Goal: Information Seeking & Learning: Find specific fact

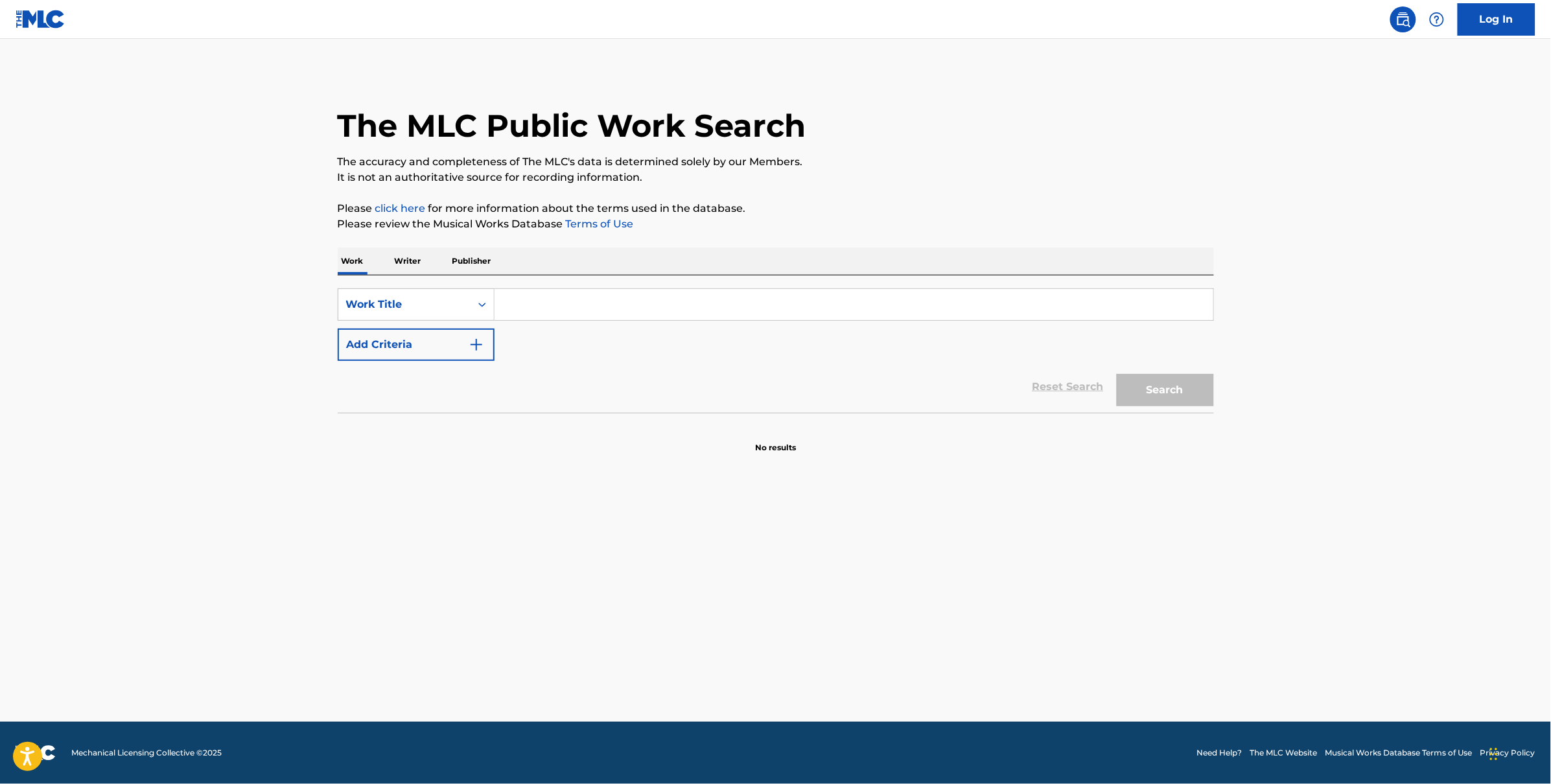
click at [642, 285] on div "SearchWithCriteria42fed3fd-18e1-4b95-b80c-bbc0d8f90c9d Work Title Add Criteria …" at bounding box center [776, 344] width 877 height 137
click at [639, 291] on input "Search Form" at bounding box center [854, 304] width 719 height 31
click at [556, 306] on input "Brittney parks" at bounding box center [854, 304] width 719 height 31
type input "Brittney Parks"
click at [438, 350] on button "Add Criteria" at bounding box center [416, 345] width 157 height 33
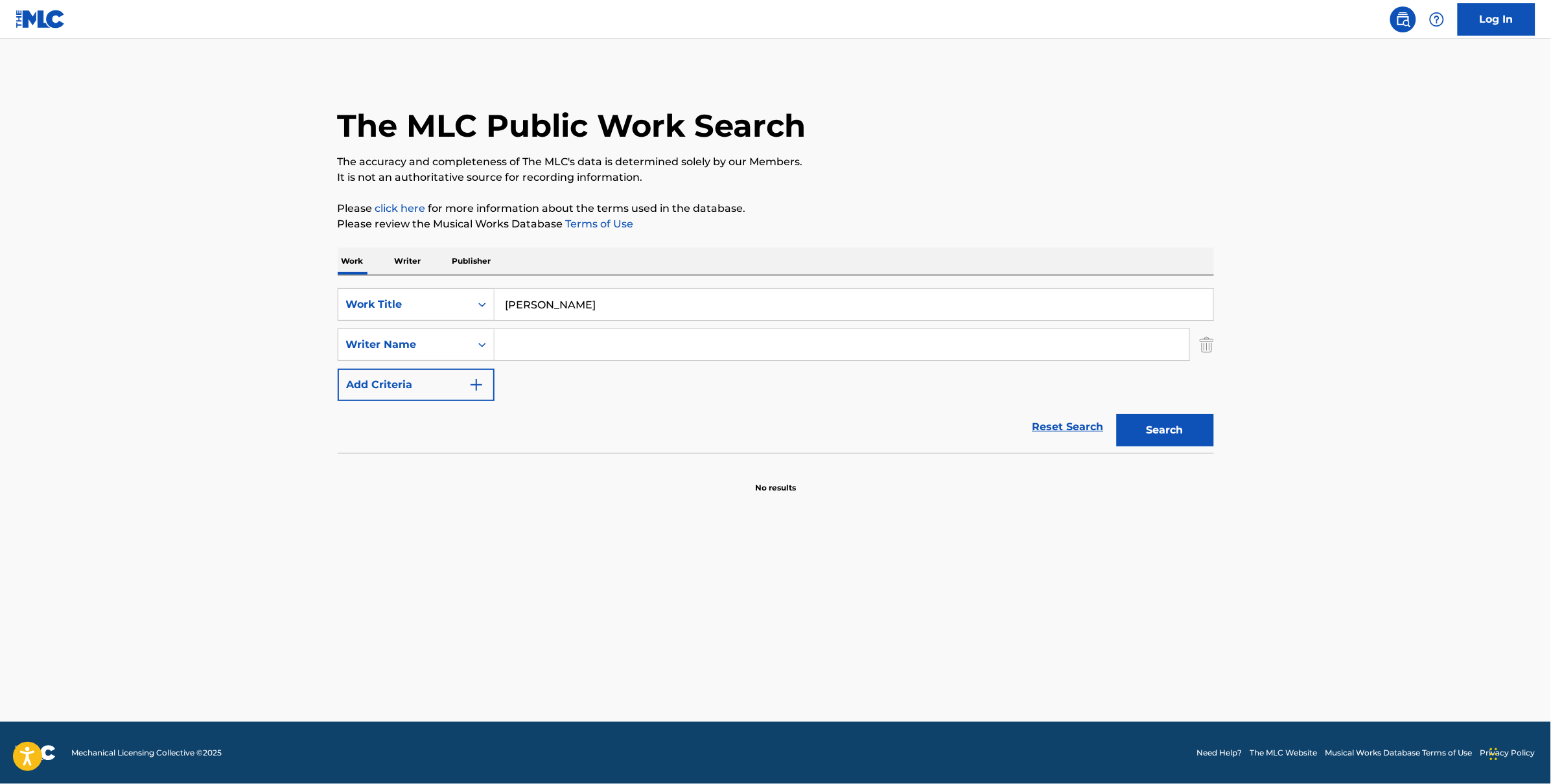
click at [546, 362] on div "SearchWithCriteria42fed3fd-18e1-4b95-b80c-bbc0d8f90c9d Work Title Brittney Park…" at bounding box center [776, 344] width 877 height 112
click at [548, 345] on input "Search Form" at bounding box center [842, 345] width 695 height 31
click at [1117, 414] on button "Search" at bounding box center [1165, 431] width 98 height 33
click at [589, 336] on input "Selfish Soul" at bounding box center [842, 345] width 695 height 31
click at [588, 306] on input "Brittney Parks" at bounding box center [854, 304] width 719 height 31
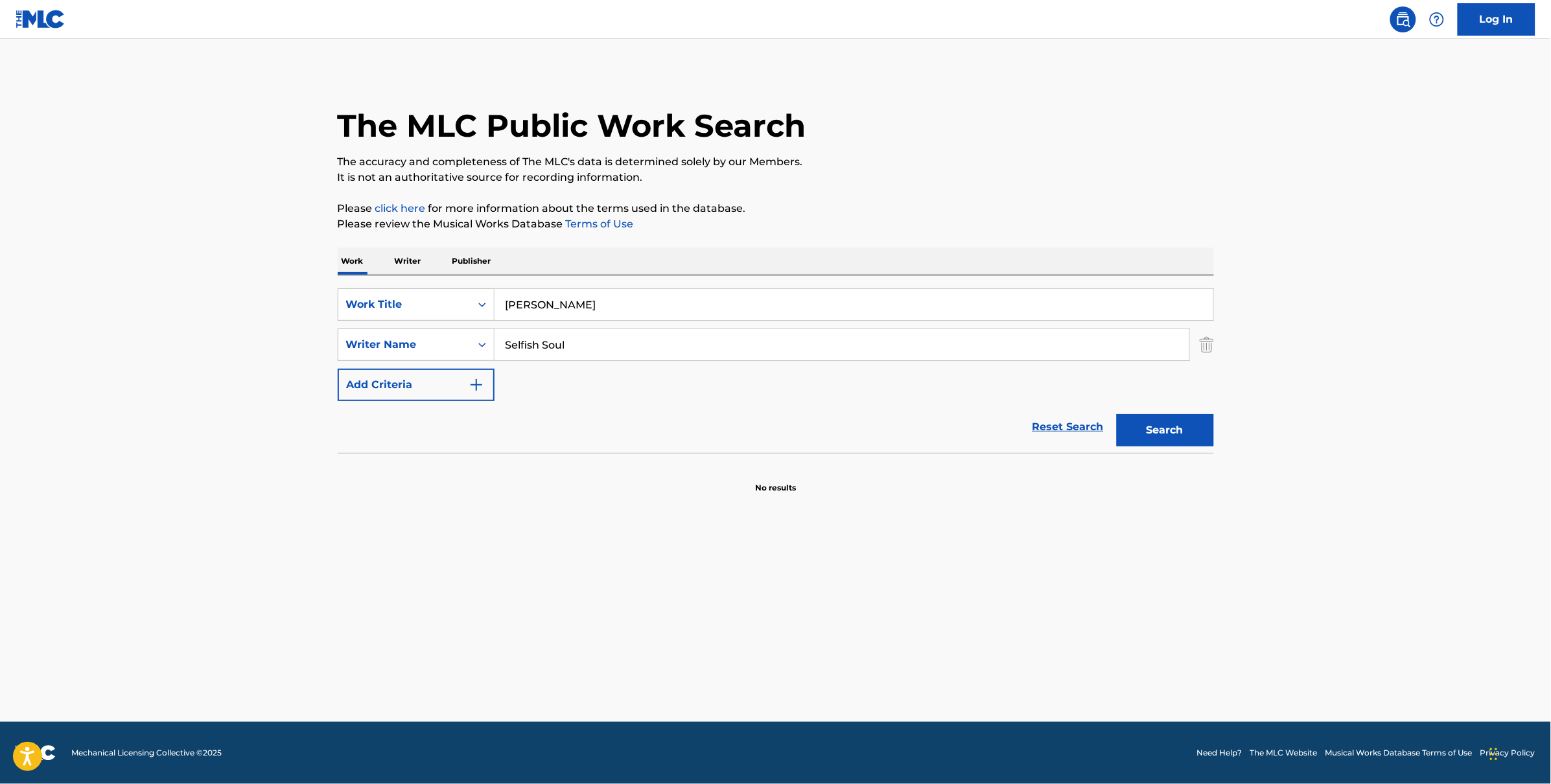
click at [588, 306] on input "Brittney Parks" at bounding box center [854, 304] width 719 height 31
click at [571, 339] on input "Selfish Soul" at bounding box center [842, 345] width 695 height 31
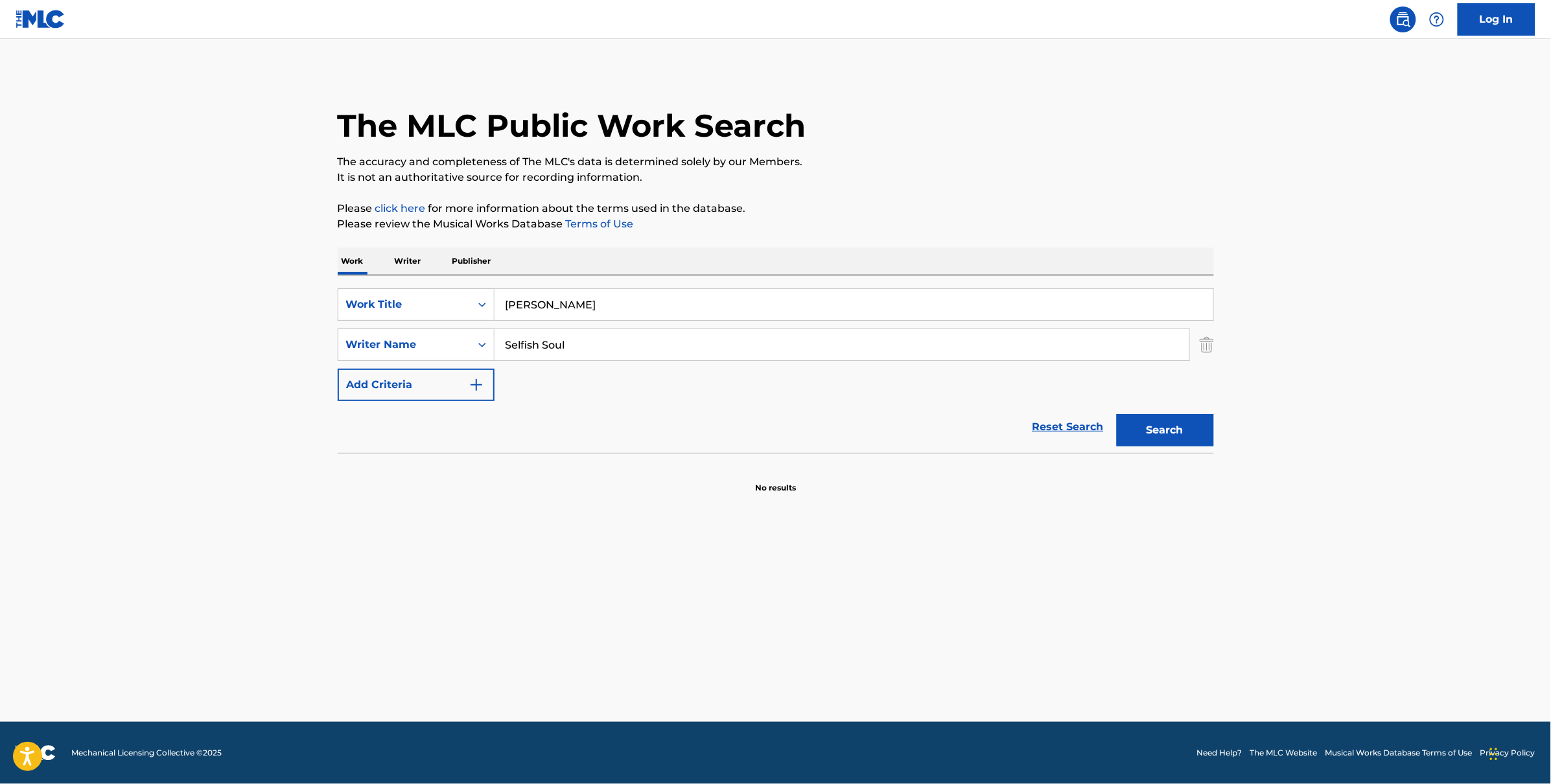
paste input "Brittney Parks"
type input "Brittney Parks"
click at [554, 307] on input "Brittney Parks" at bounding box center [854, 304] width 719 height 31
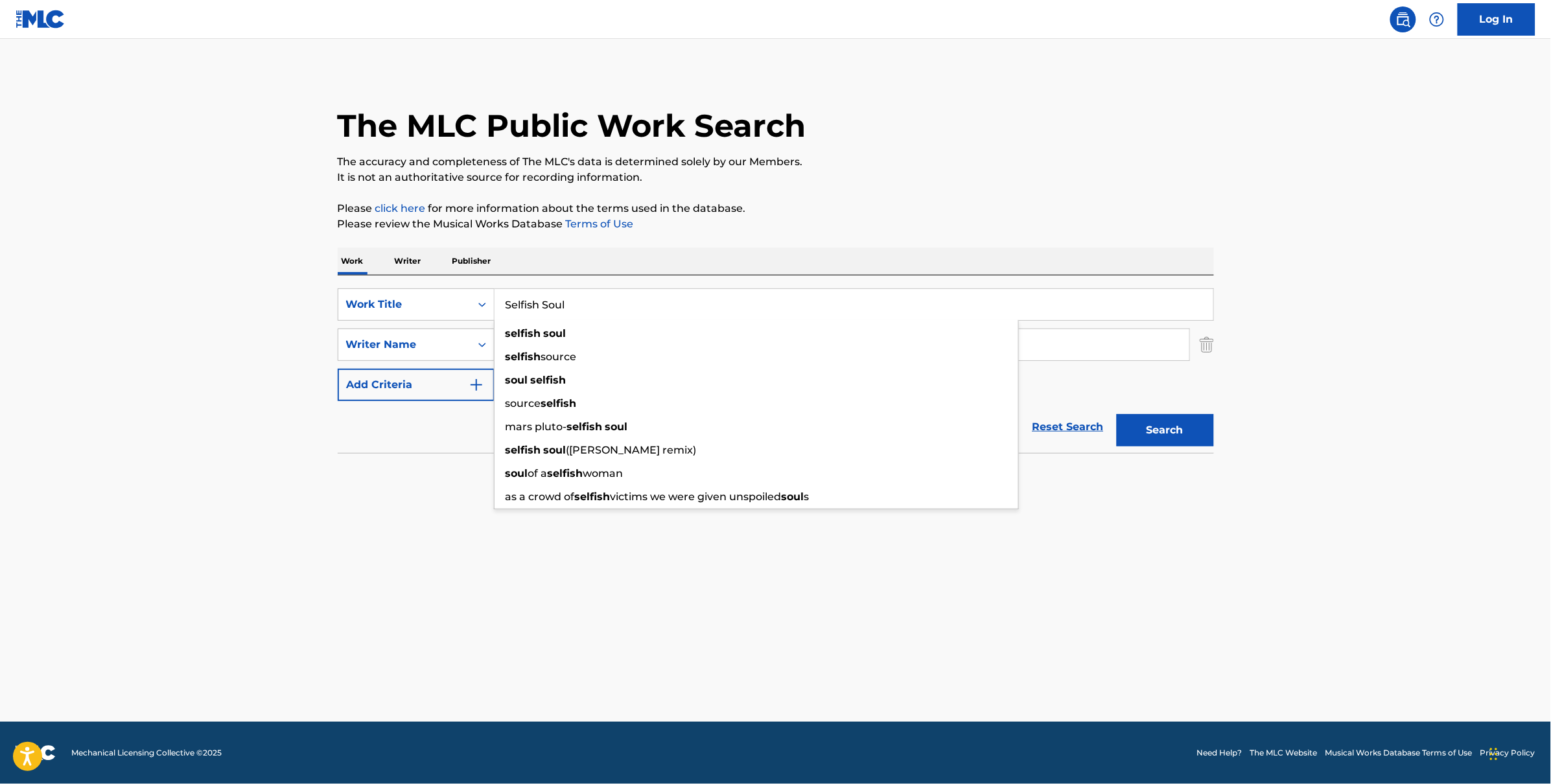
type input "Selfish Soul"
click at [1117, 414] on button "Search" at bounding box center [1165, 431] width 98 height 33
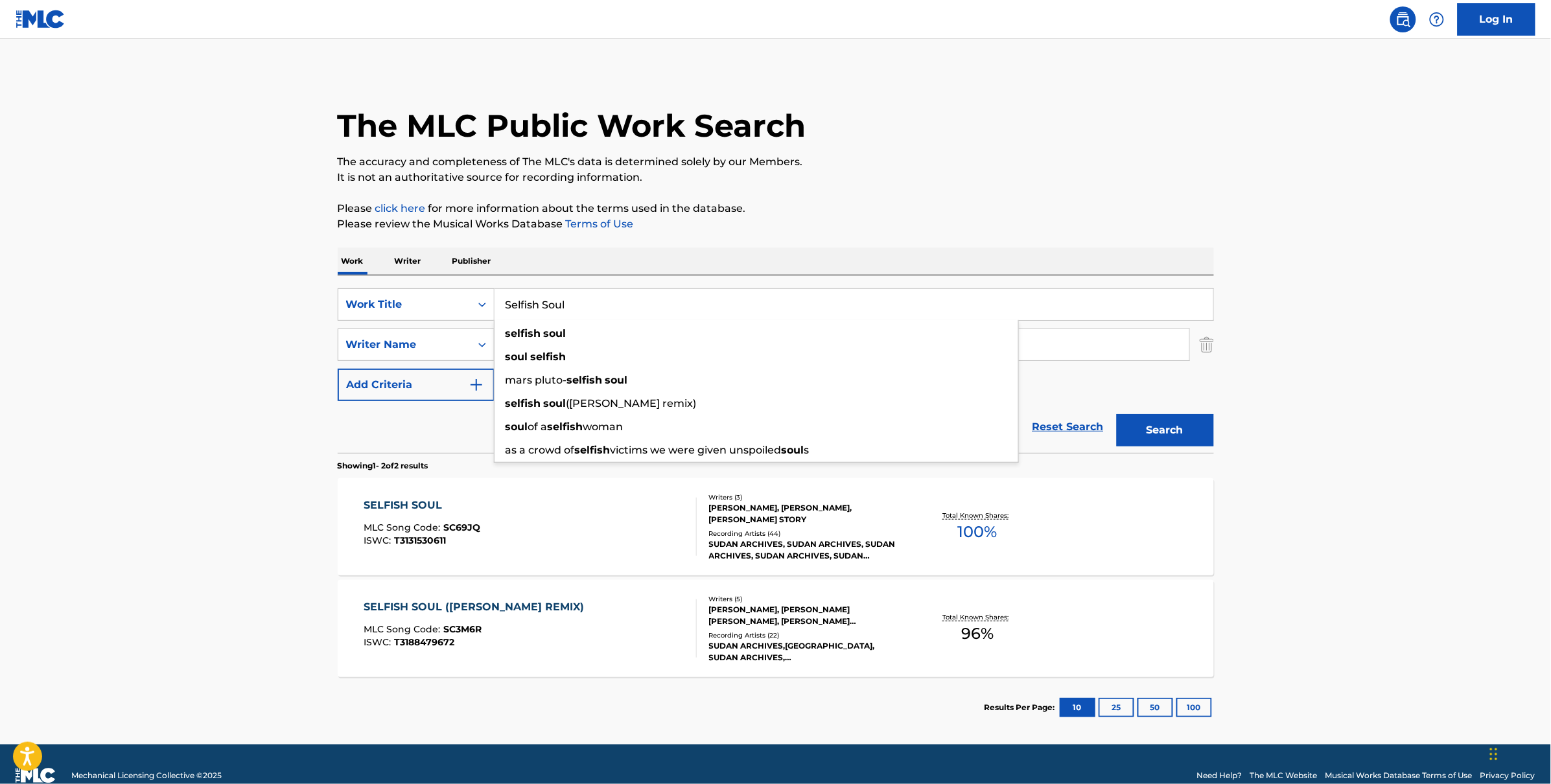
click at [468, 536] on div "ISWC : T3131530611" at bounding box center [422, 541] width 116 height 9
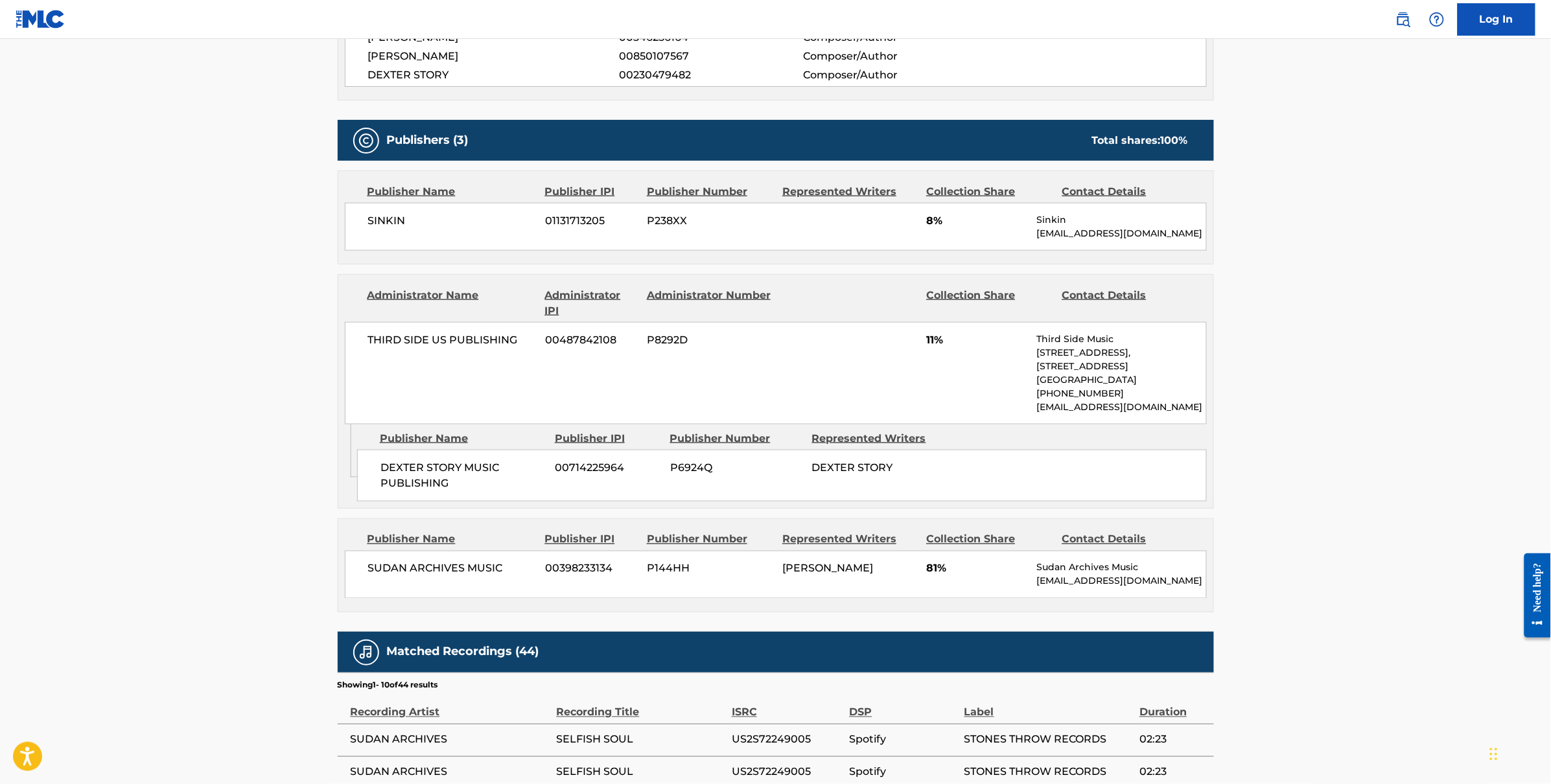
scroll to position [515, 0]
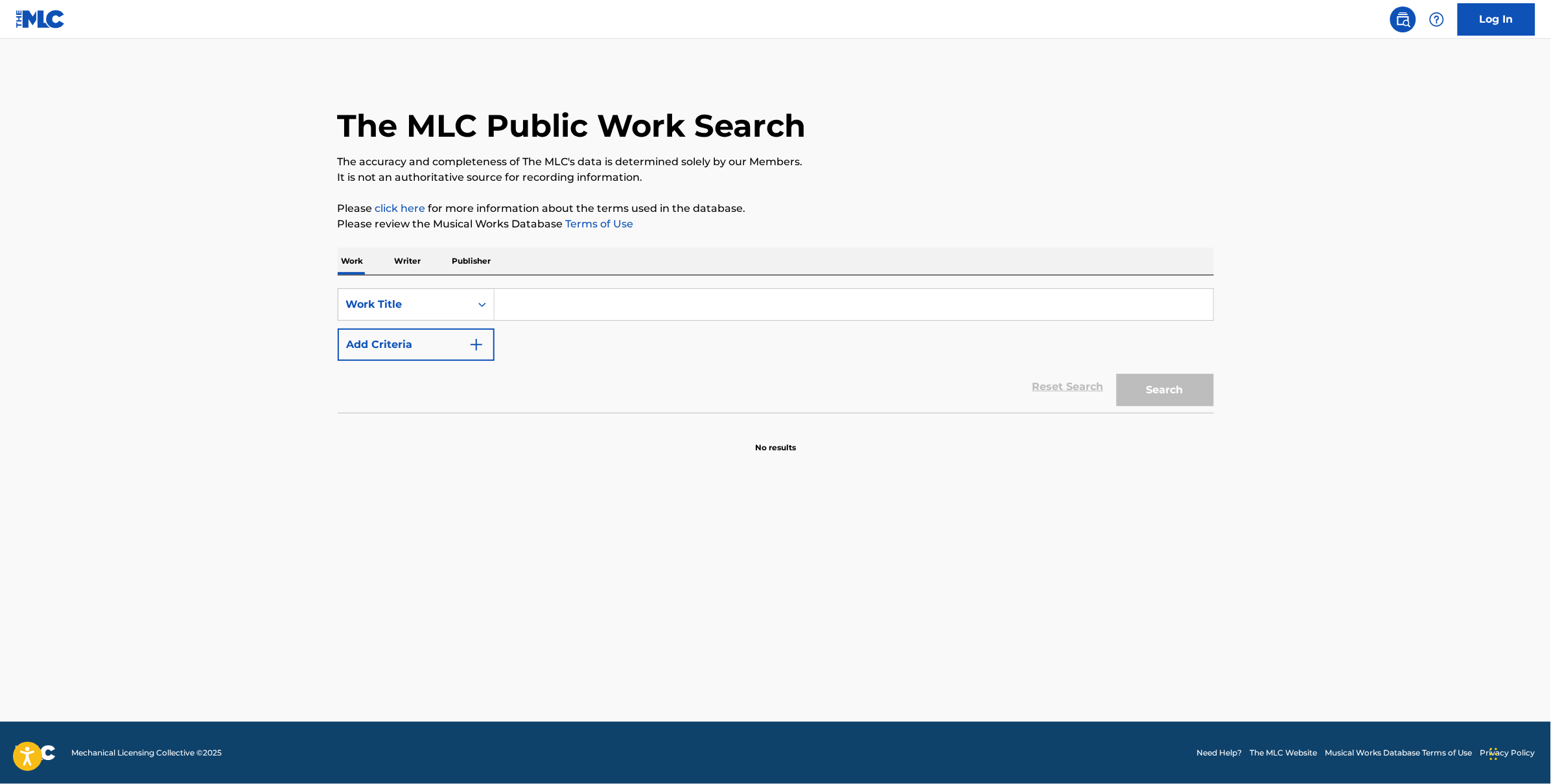
click at [536, 304] on input "Search Form" at bounding box center [854, 304] width 719 height 31
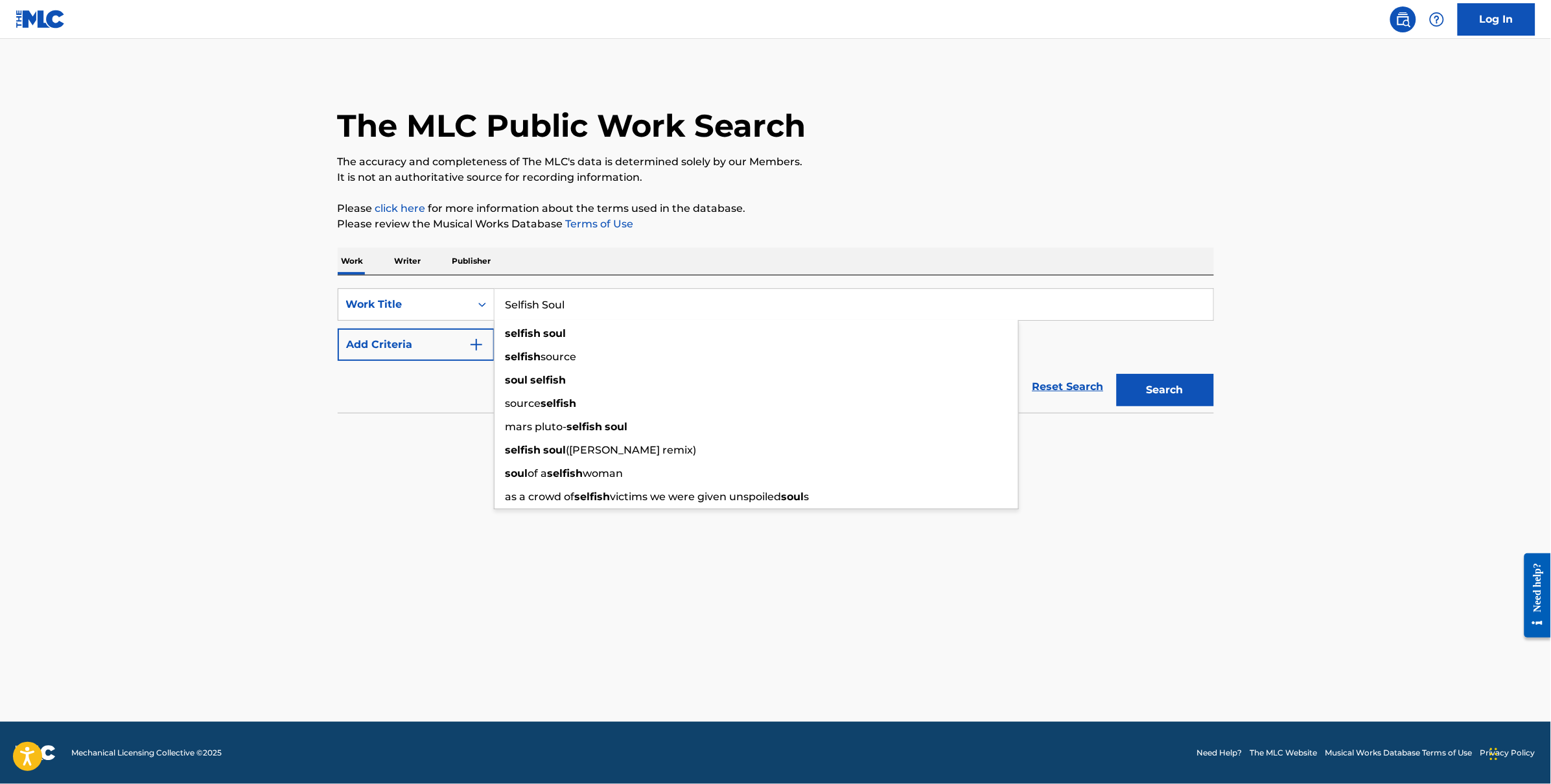
type input "Selfish Soul"
click at [1117, 374] on button "Search" at bounding box center [1165, 390] width 98 height 33
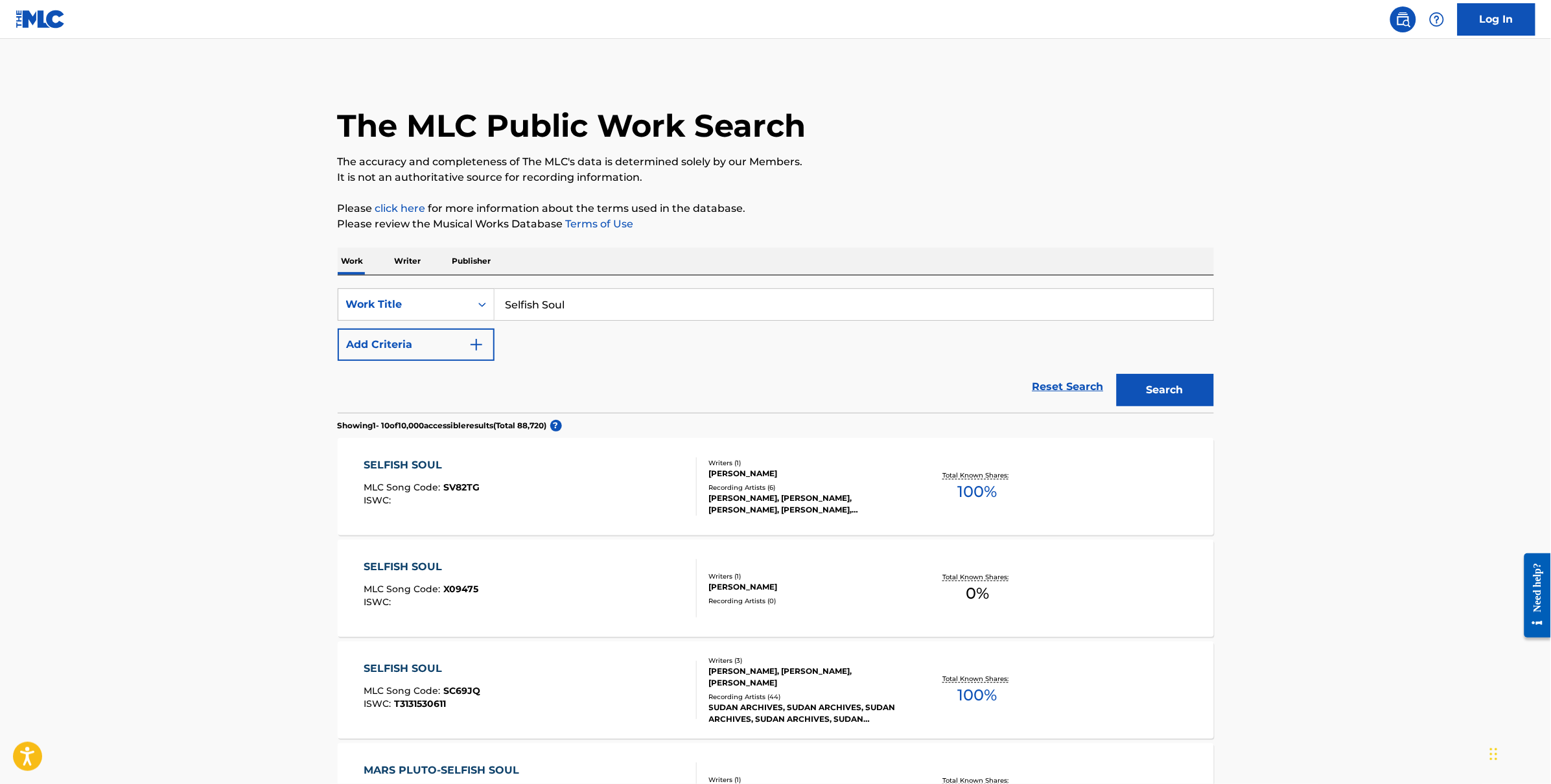
click at [701, 681] on div "Writers ( 3 ) [PERSON_NAME], [PERSON_NAME], [PERSON_NAME] Recording Artists ( 4…" at bounding box center [801, 690] width 208 height 69
